Goal: Information Seeking & Learning: Obtain resource

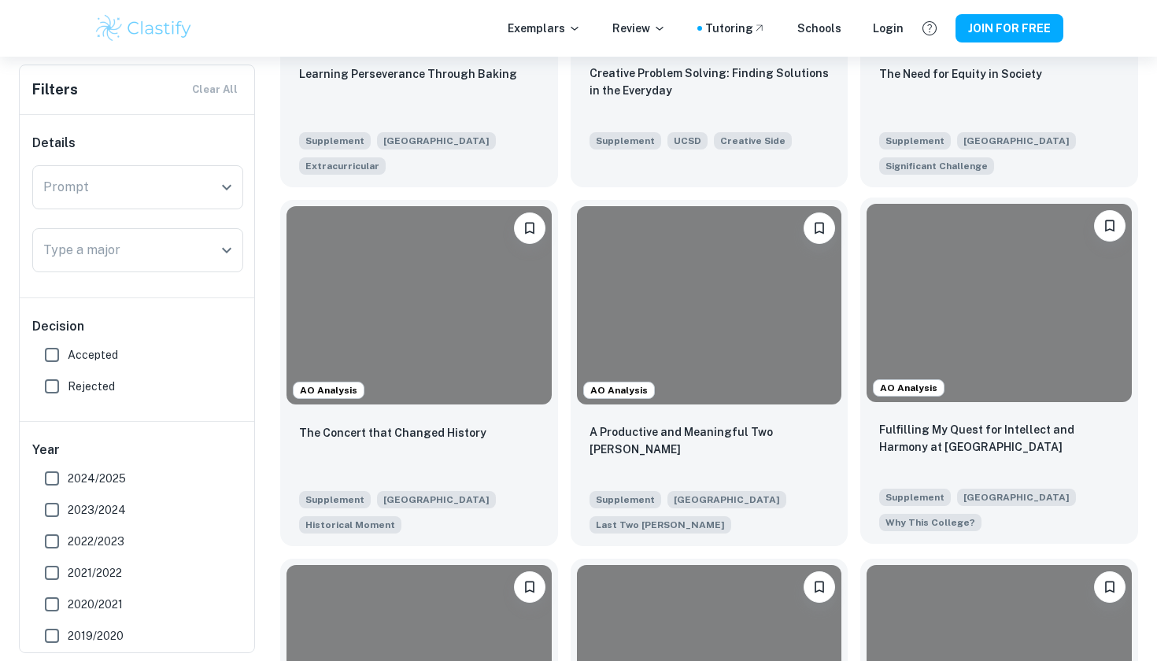
scroll to position [934, 0]
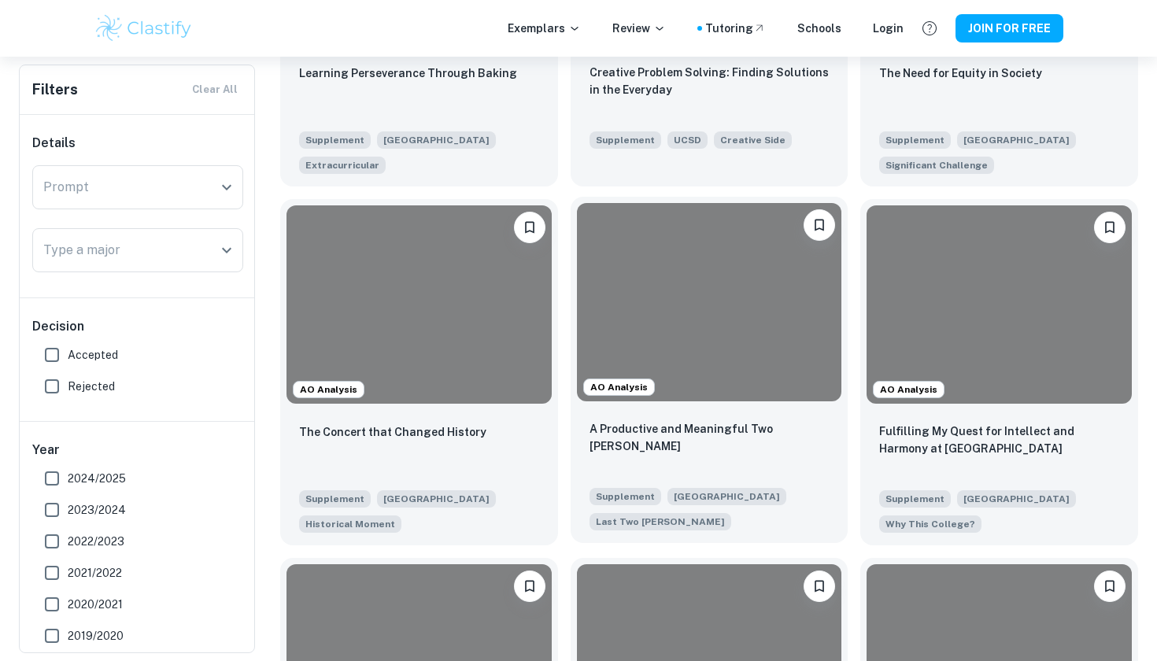
click at [813, 438] on p "A Productive and Meaningful Two Summers" at bounding box center [710, 437] width 240 height 35
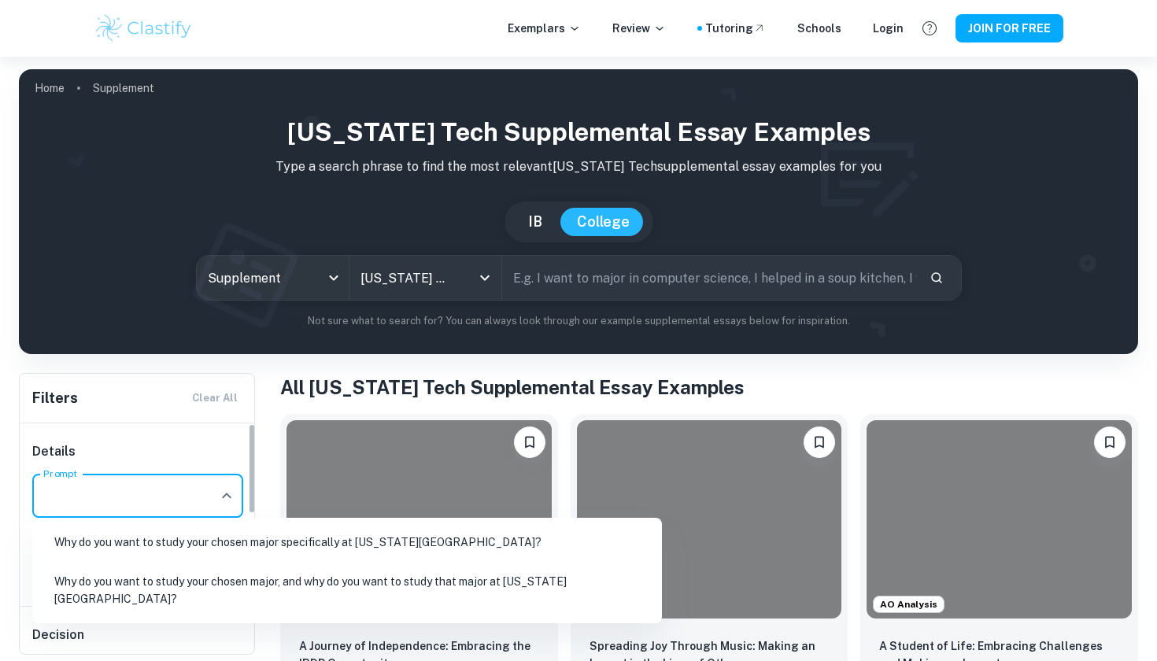
click at [177, 495] on input "Prompt" at bounding box center [125, 496] width 173 height 30
click at [158, 420] on div "Filters Clear All" at bounding box center [137, 398] width 235 height 49
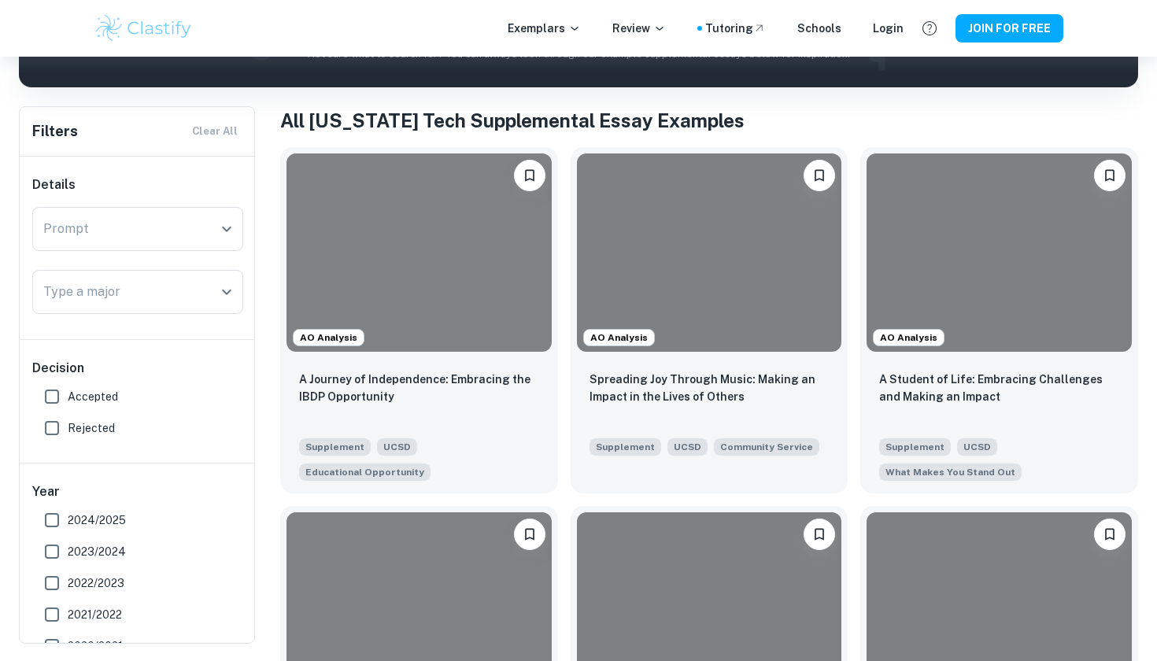
scroll to position [292, 0]
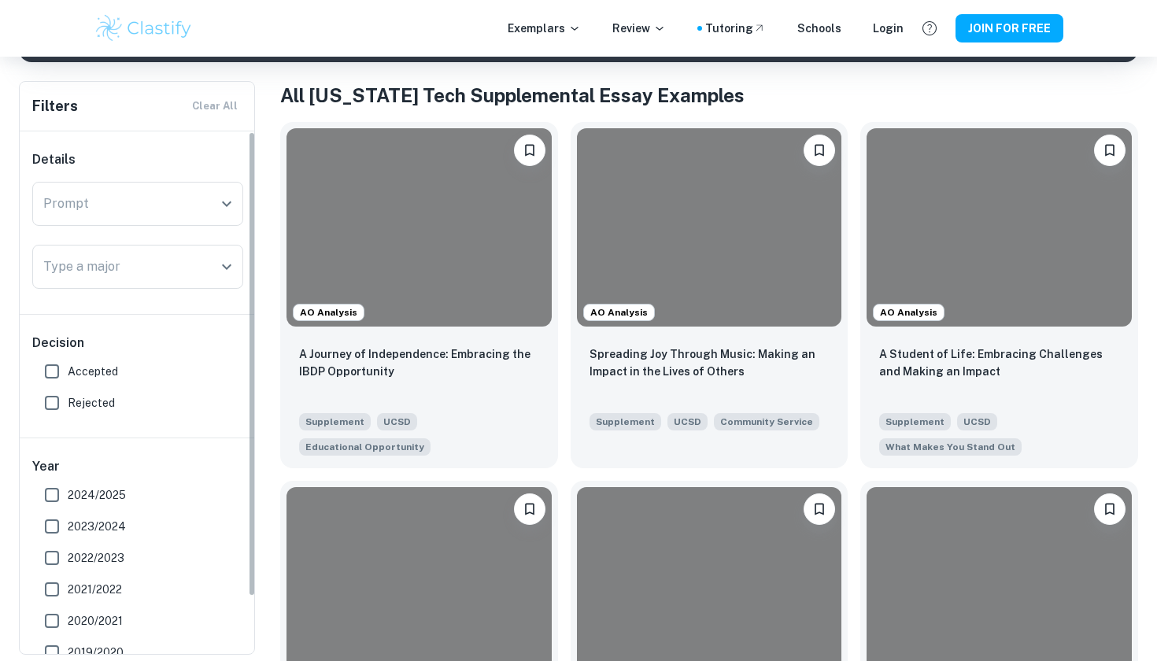
click at [59, 369] on input "Accepted" at bounding box center [51, 371] width 31 height 31
checkbox input "true"
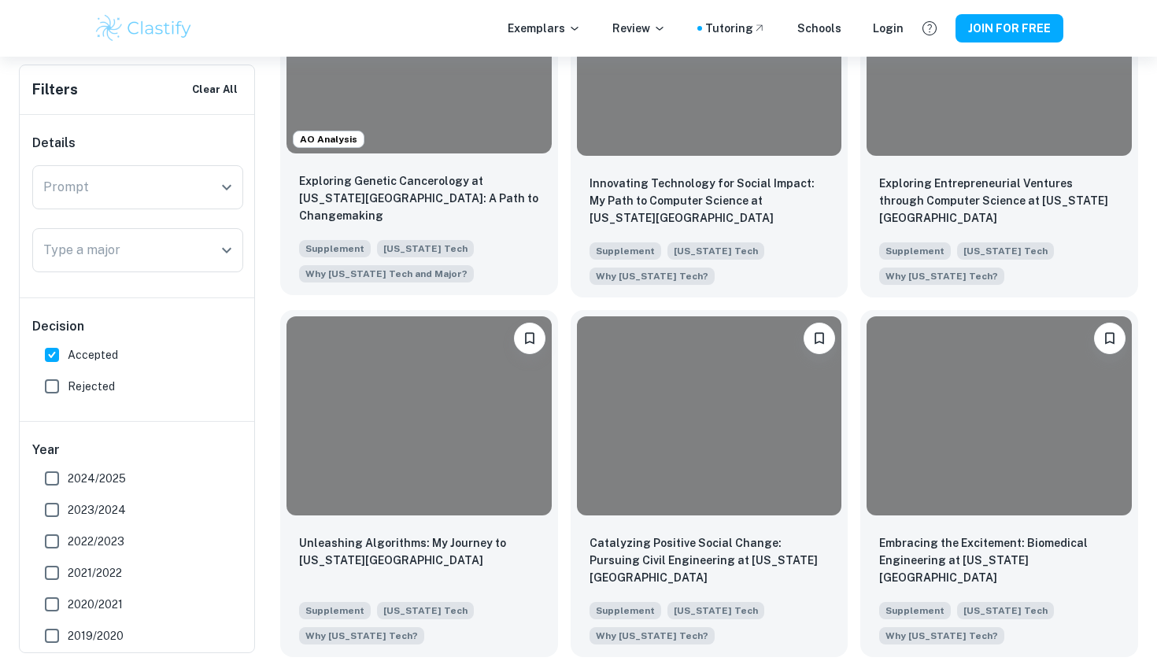
scroll to position [610, 0]
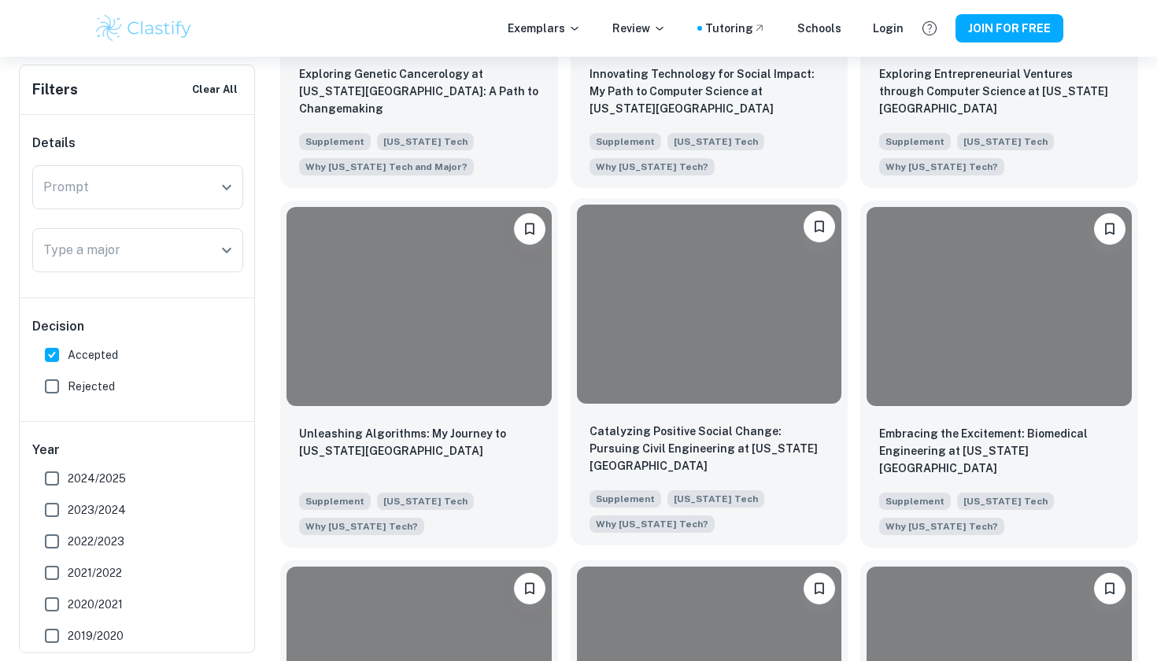
click at [684, 421] on div "Catalyzing Positive Social Change: Pursuing Civil Engineering at Georgia Tech S…" at bounding box center [710, 477] width 278 height 135
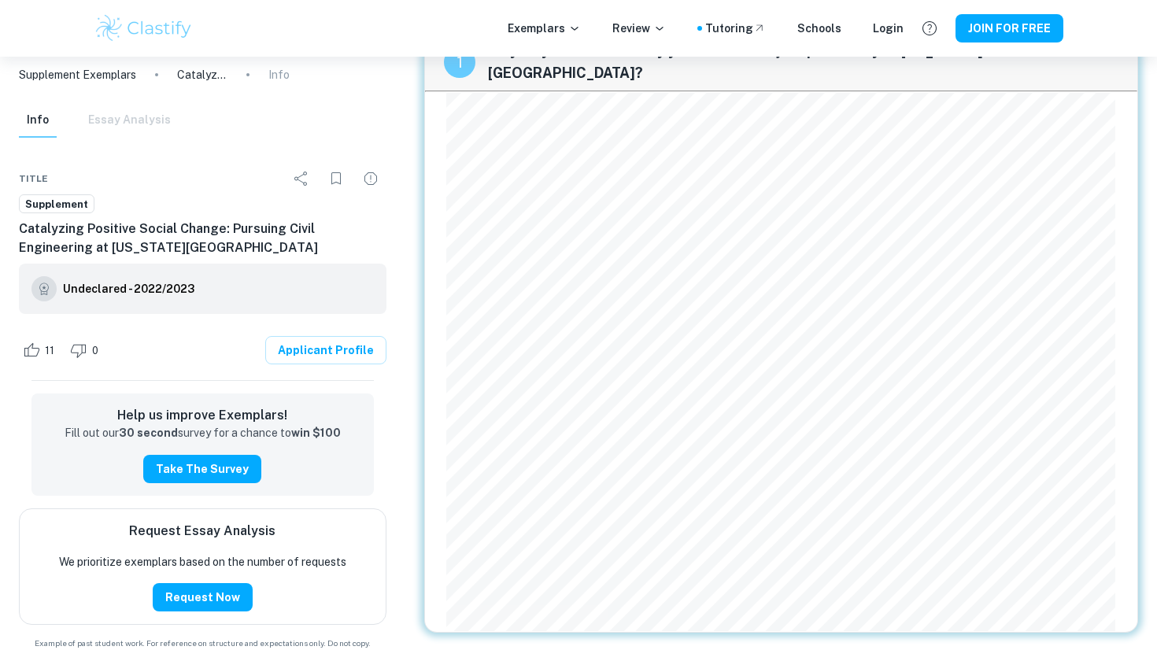
scroll to position [57, 0]
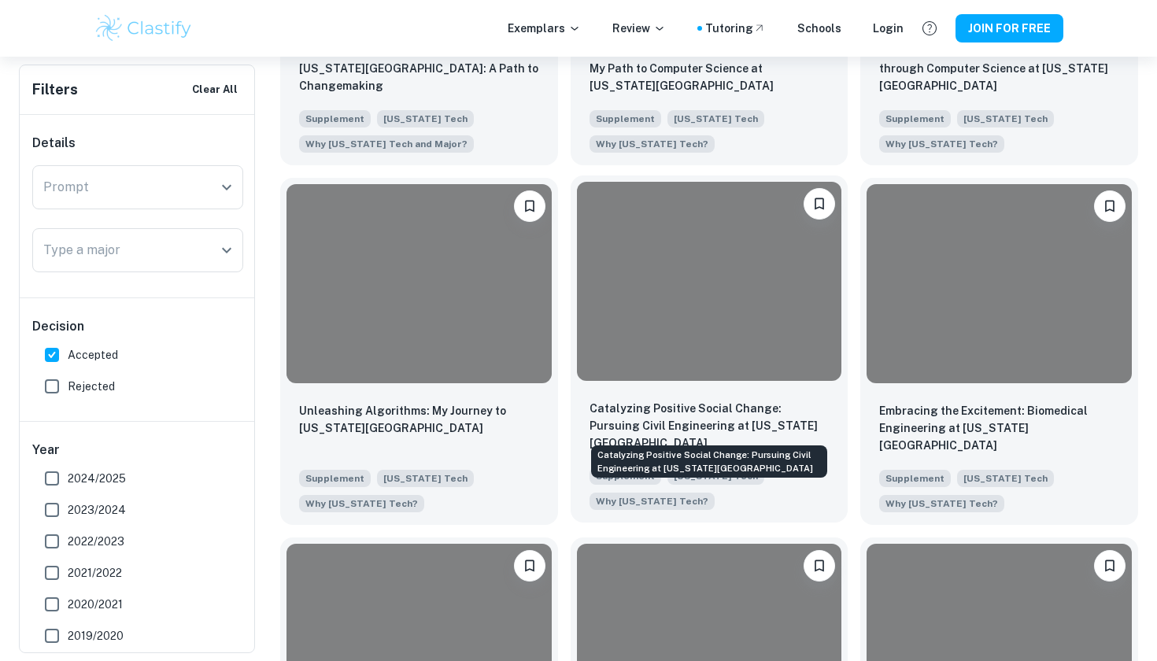
scroll to position [638, 0]
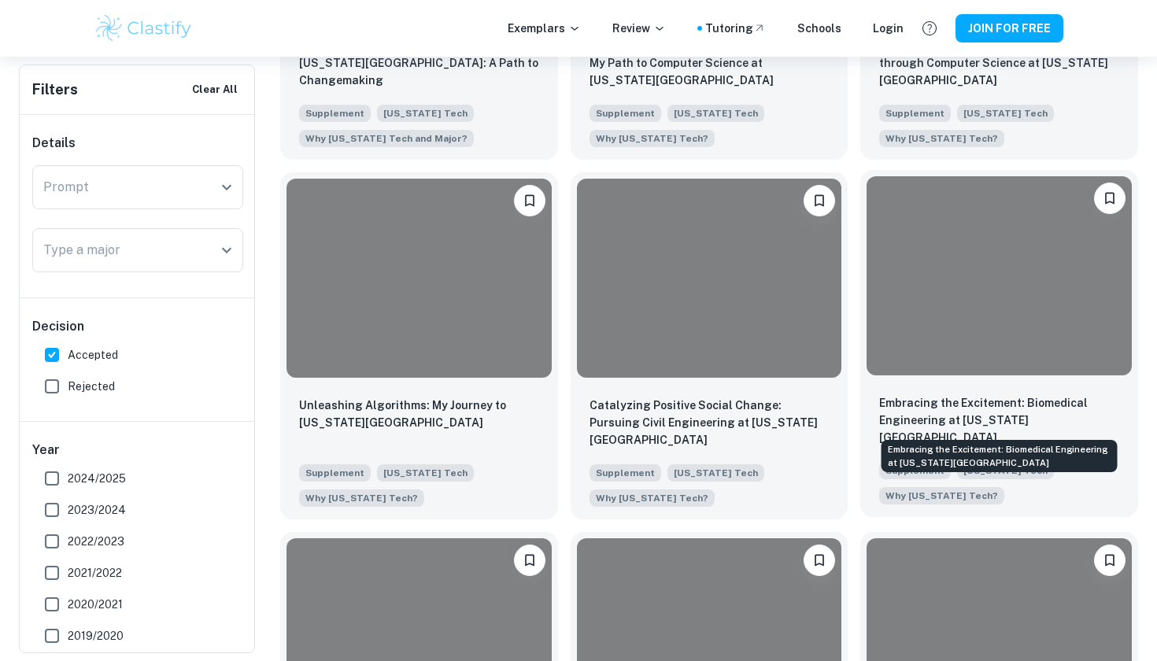
click at [974, 400] on p "Embracing the Excitement: Biomedical Engineering at Georgia Tech" at bounding box center [999, 420] width 240 height 52
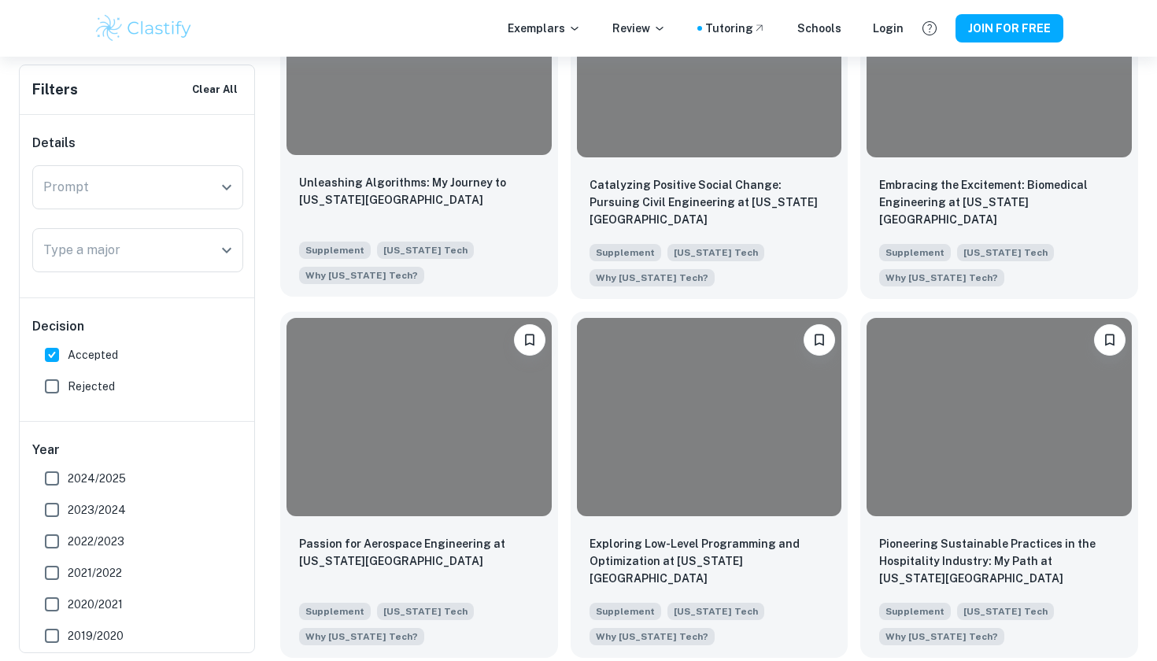
scroll to position [860, 0]
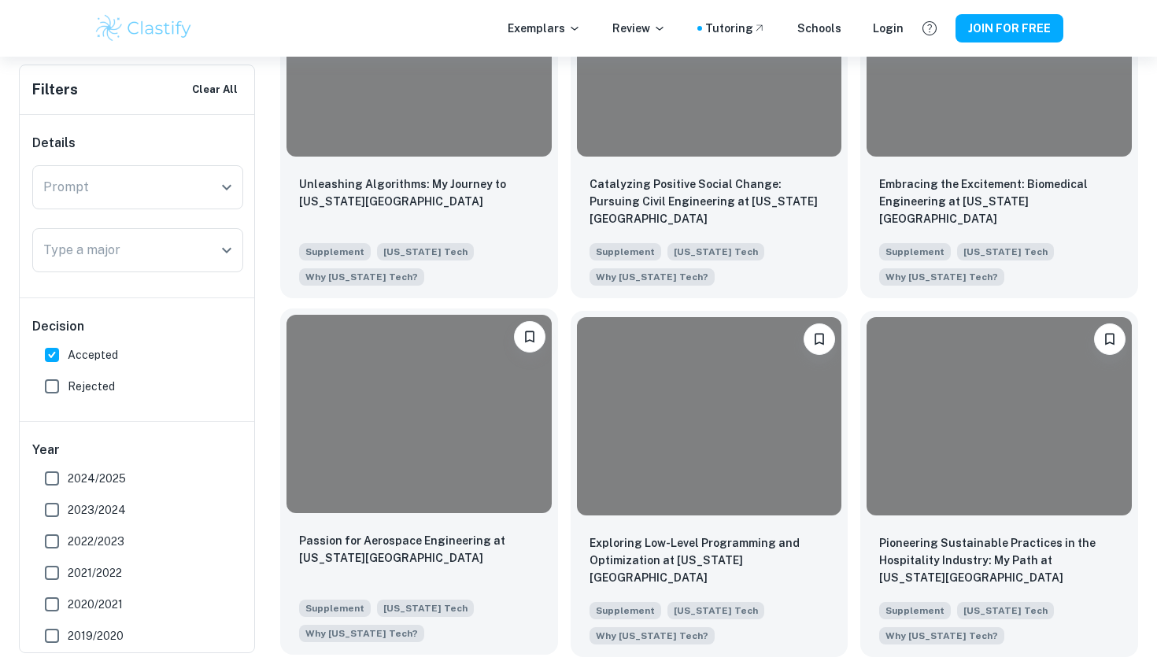
click at [444, 401] on div at bounding box center [419, 414] width 265 height 198
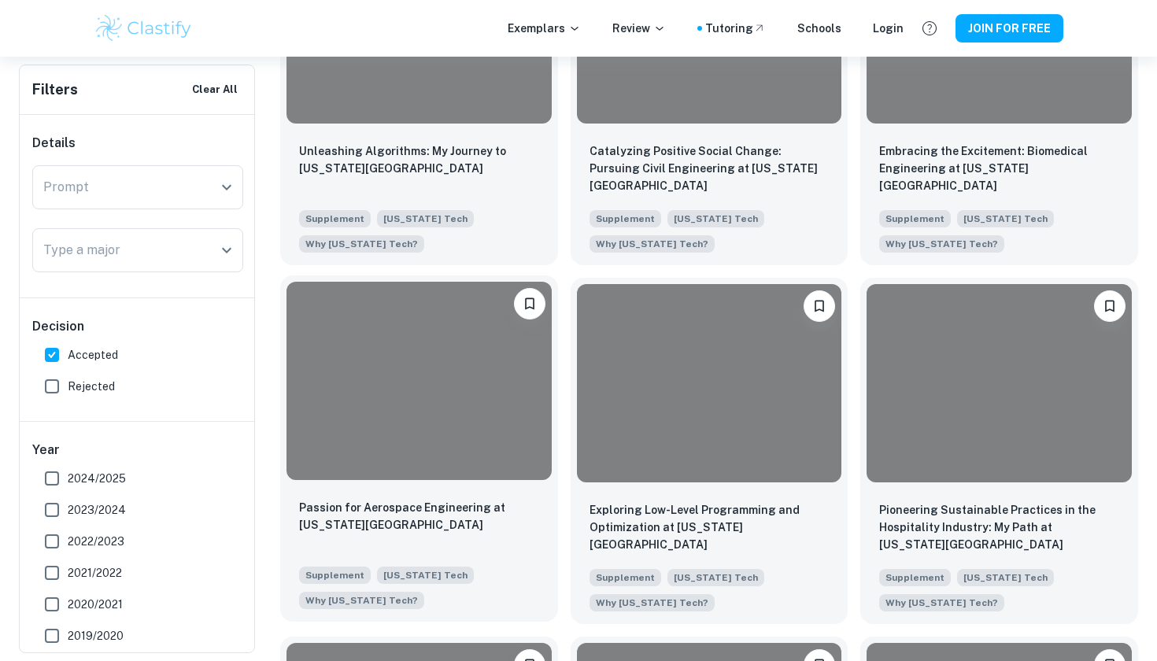
scroll to position [895, 0]
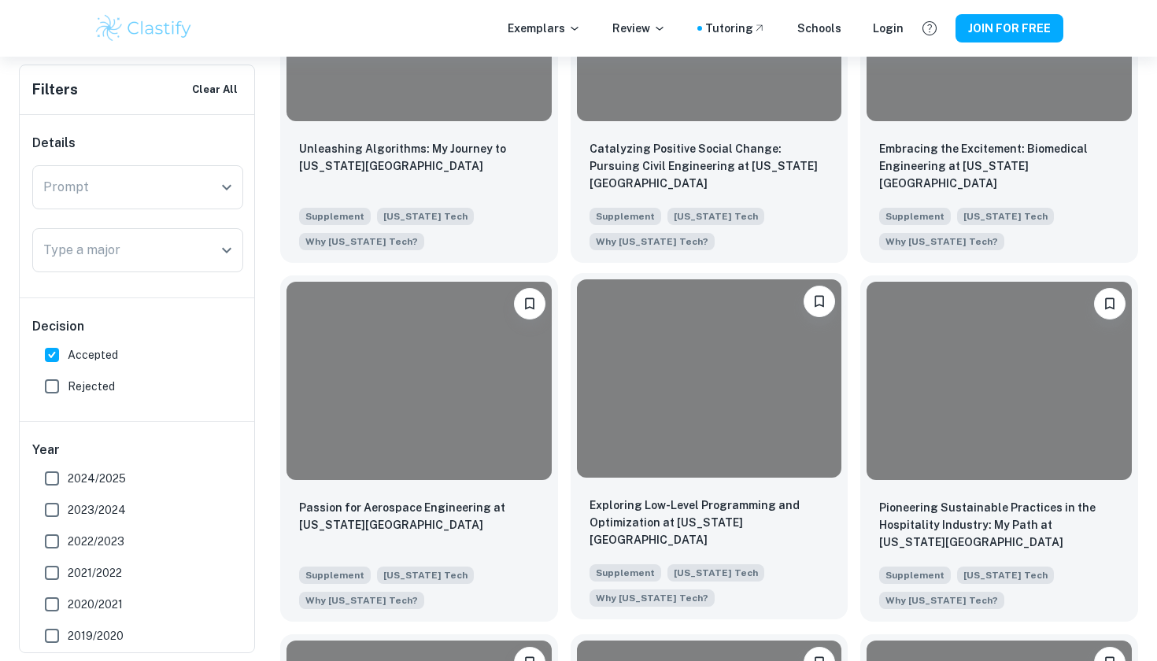
click at [651, 473] on div at bounding box center [709, 378] width 265 height 198
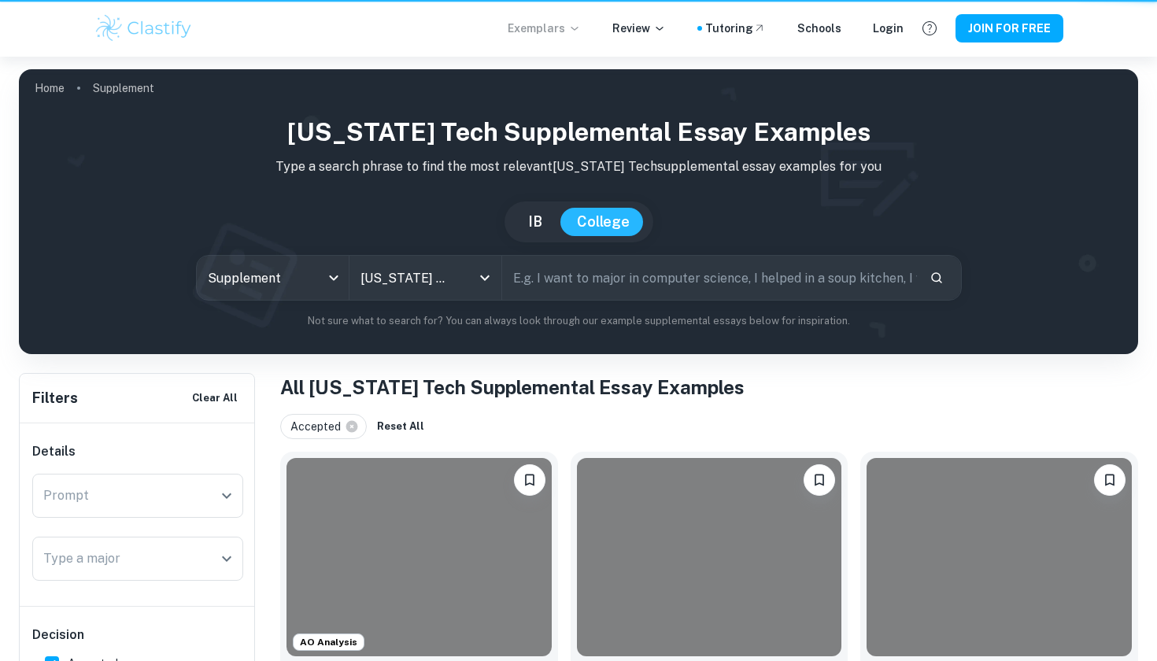
scroll to position [895, 0]
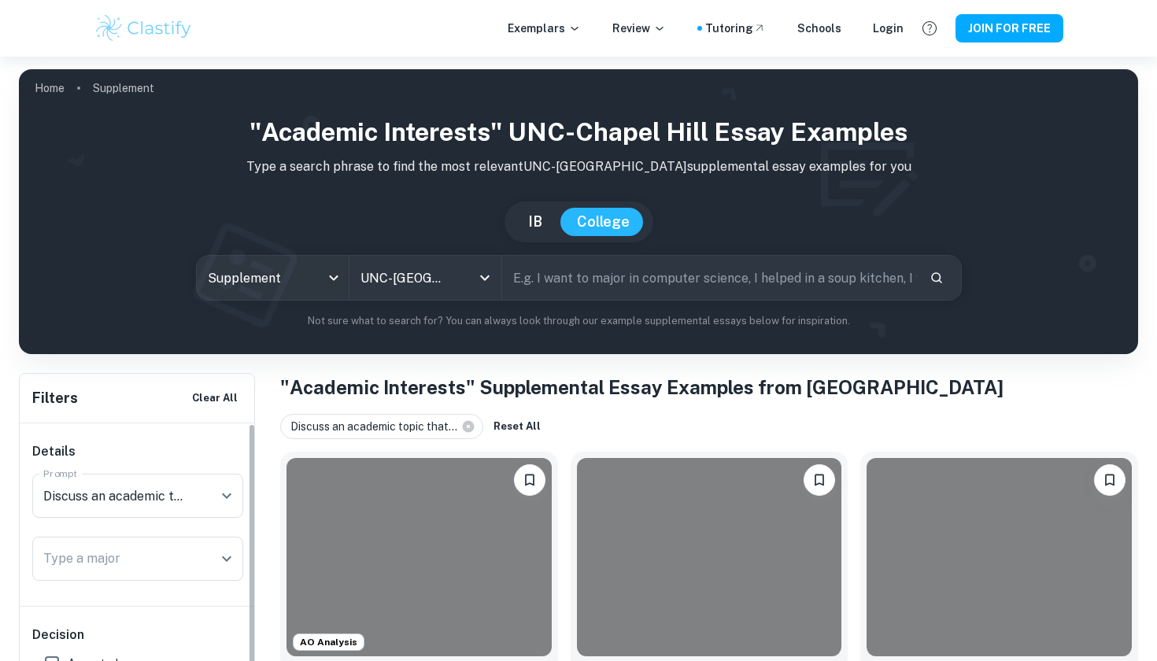
scroll to position [270, 0]
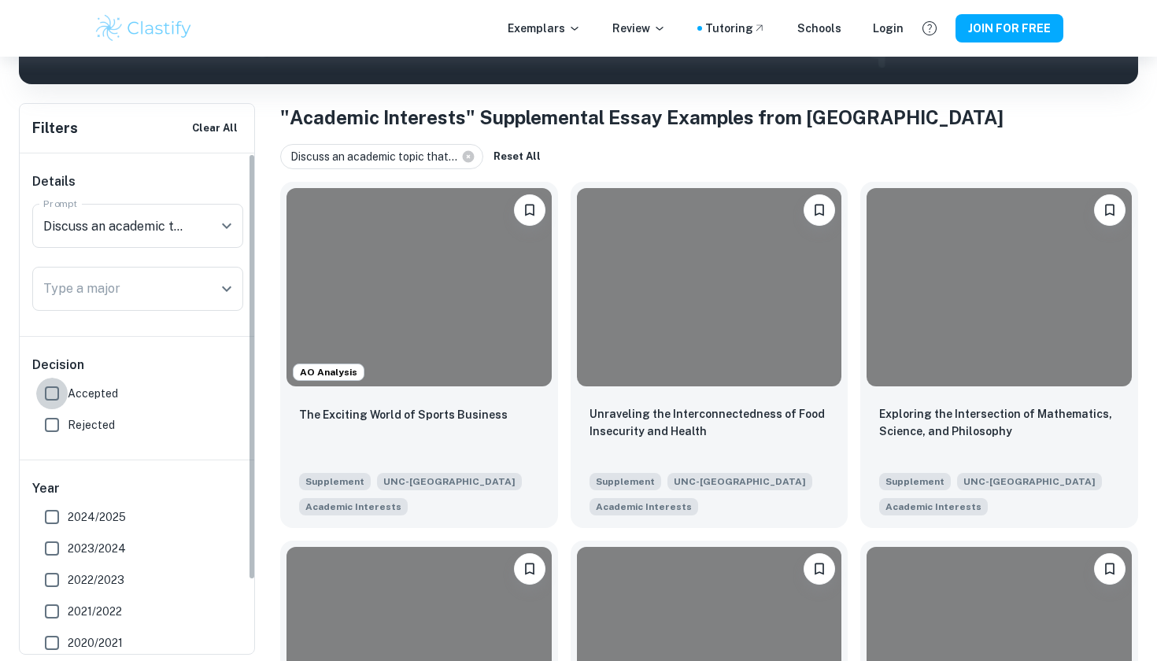
click at [49, 393] on input "Accepted" at bounding box center [51, 393] width 31 height 31
checkbox input "true"
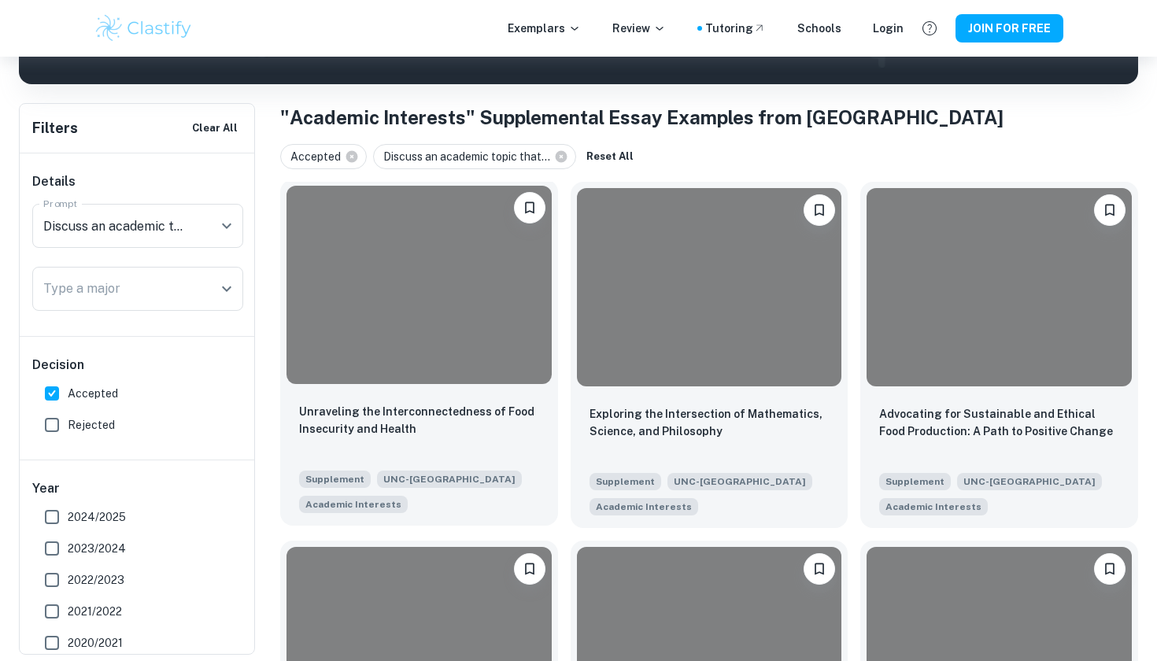
click at [494, 378] on div at bounding box center [419, 285] width 265 height 198
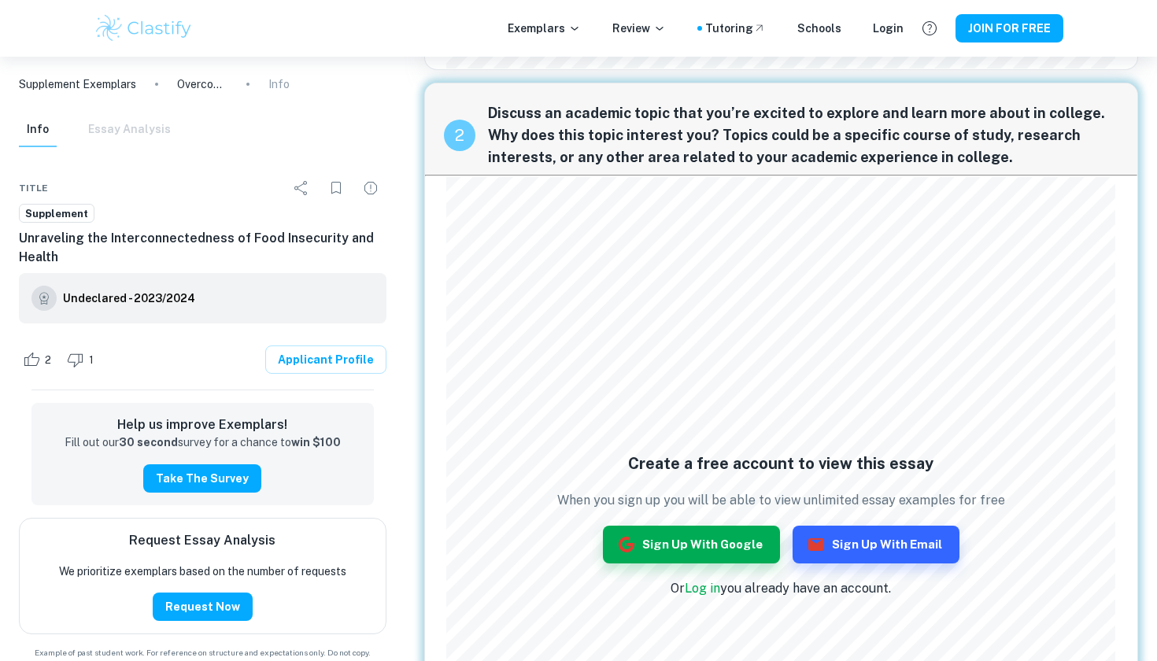
scroll to position [783, 0]
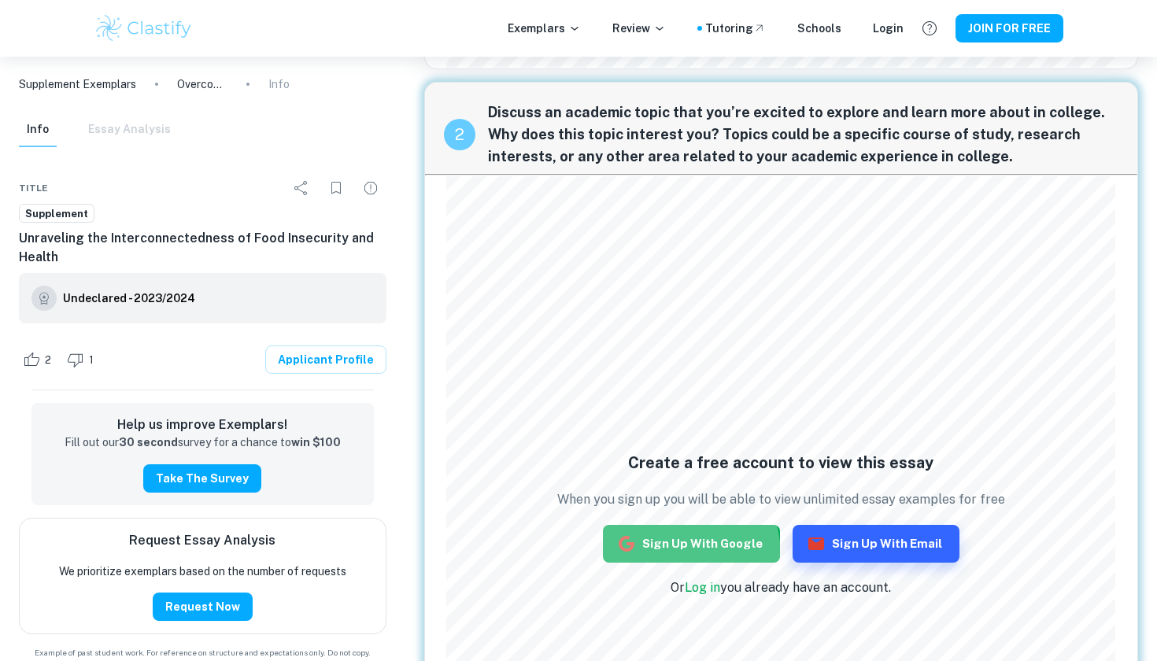
click at [656, 557] on button "Sign up with Google" at bounding box center [691, 544] width 177 height 38
